Goal: Transaction & Acquisition: Book appointment/travel/reservation

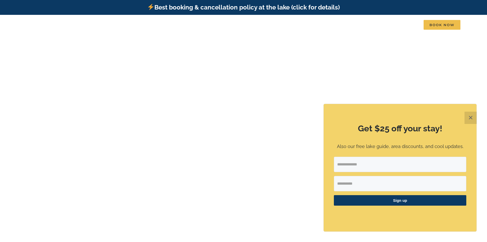
click at [466, 116] on button "✕" at bounding box center [471, 118] width 12 height 12
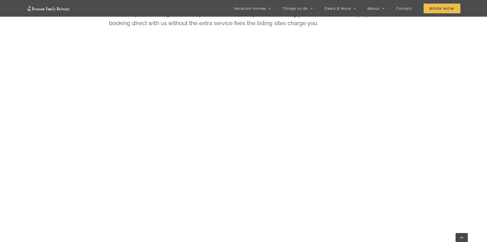
scroll to position [319, 0]
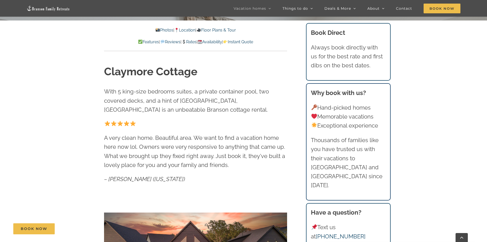
scroll to position [124, 0]
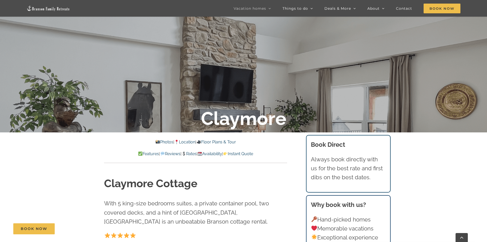
click at [192, 155] on link "Rates" at bounding box center [189, 153] width 15 height 5
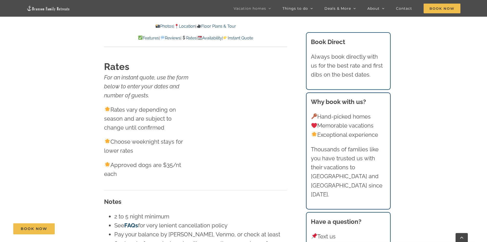
scroll to position [3307, 0]
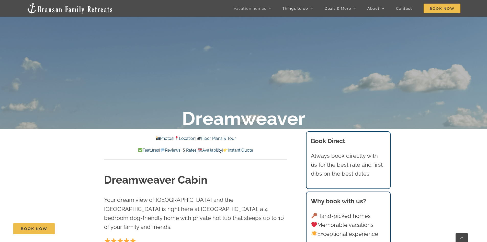
scroll to position [281, 0]
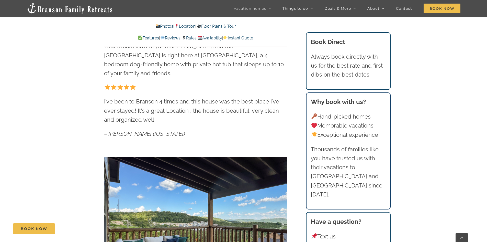
click at [190, 37] on link "Rates" at bounding box center [189, 38] width 15 height 5
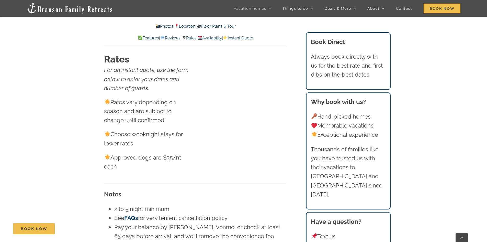
scroll to position [3043, 0]
